Goal: Transaction & Acquisition: Purchase product/service

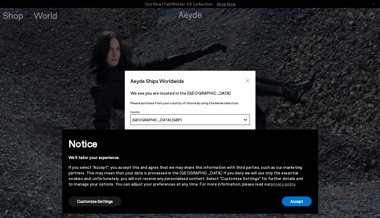
click at [245, 83] on button "Close" at bounding box center [248, 81] width 8 height 8
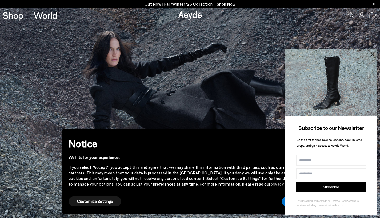
click at [372, 56] on icon at bounding box center [371, 54] width 7 height 7
click at [372, 54] on icon at bounding box center [371, 54] width 7 height 7
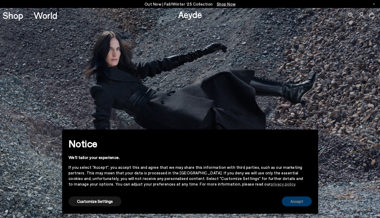
click at [285, 200] on button "Accept" at bounding box center [297, 202] width 30 height 10
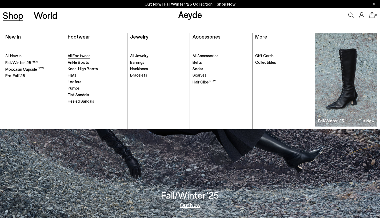
click at [78, 56] on span "All Footwear" at bounding box center [79, 55] width 22 height 5
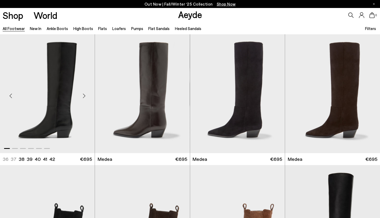
click at [85, 94] on div "Next slide" at bounding box center [84, 96] width 16 height 16
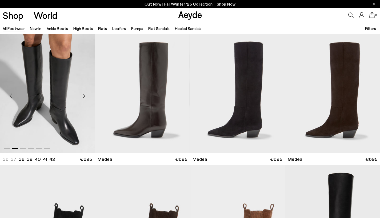
click at [85, 94] on div "Next slide" at bounding box center [84, 96] width 16 height 16
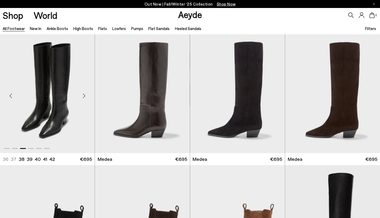
click at [85, 94] on div "Next slide" at bounding box center [84, 96] width 16 height 16
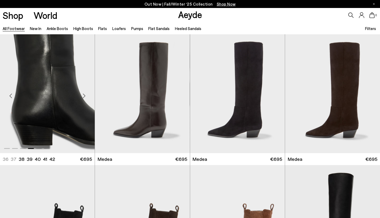
click at [85, 94] on div "Next slide" at bounding box center [84, 96] width 16 height 16
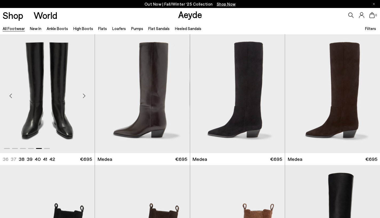
click at [85, 94] on div "Next slide" at bounding box center [84, 96] width 16 height 16
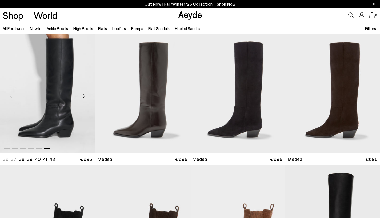
click at [85, 94] on div "Next slide" at bounding box center [84, 96] width 16 height 16
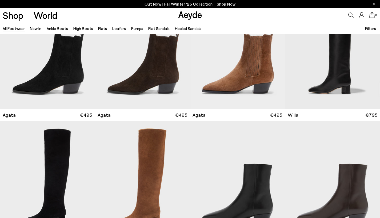
scroll to position [176, 0]
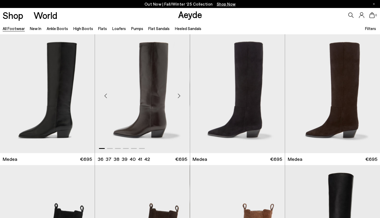
click at [179, 96] on div "Next slide" at bounding box center [179, 96] width 16 height 16
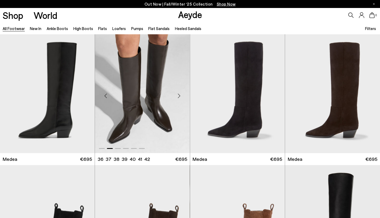
click at [179, 96] on div "Next slide" at bounding box center [179, 96] width 16 height 16
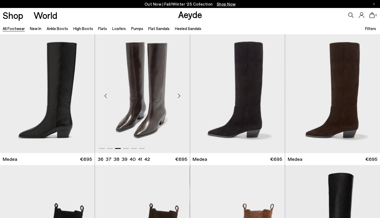
click at [179, 96] on div "Next slide" at bounding box center [179, 96] width 16 height 16
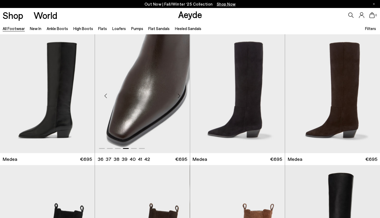
click at [179, 96] on div "Next slide" at bounding box center [179, 96] width 16 height 16
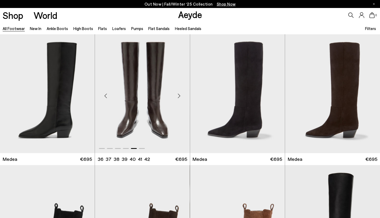
click at [179, 96] on div "Next slide" at bounding box center [179, 96] width 16 height 16
